Goal: Navigation & Orientation: Find specific page/section

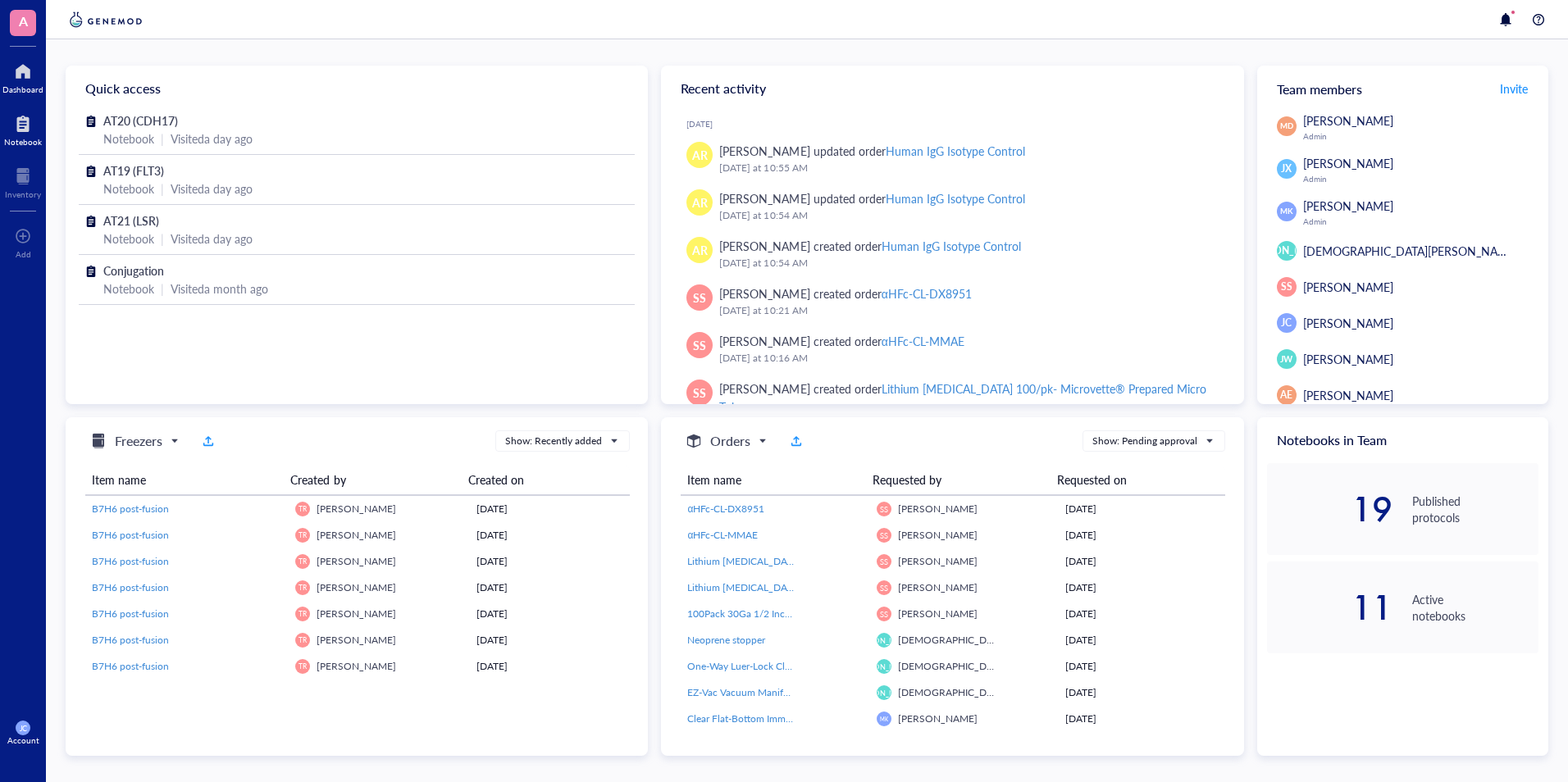
click at [31, 122] on div at bounding box center [23, 124] width 38 height 26
